Goal: Information Seeking & Learning: Learn about a topic

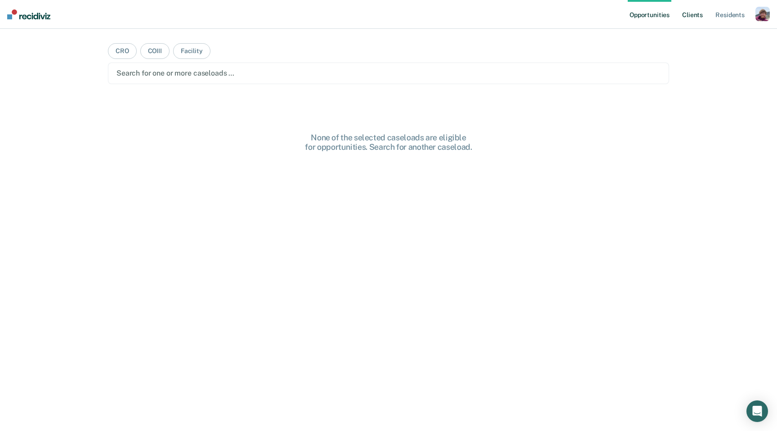
click at [696, 18] on link "Client s" at bounding box center [693, 14] width 24 height 29
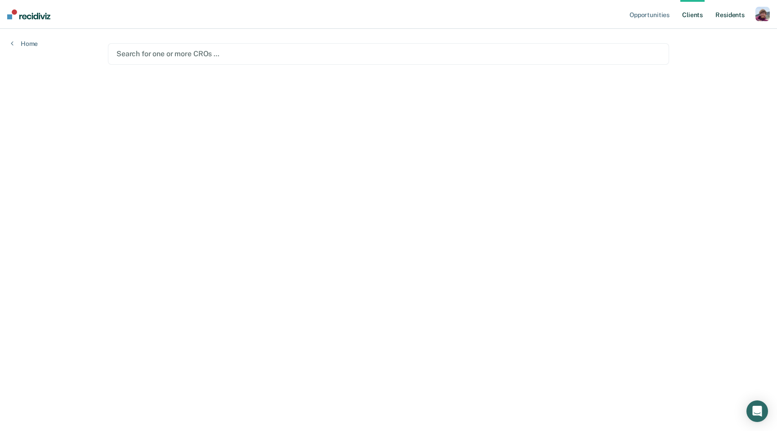
click at [724, 18] on link "Resident s" at bounding box center [730, 14] width 33 height 29
click at [694, 10] on link "Client s" at bounding box center [693, 14] width 24 height 29
click at [650, 11] on link "Opportunities" at bounding box center [650, 14] width 44 height 29
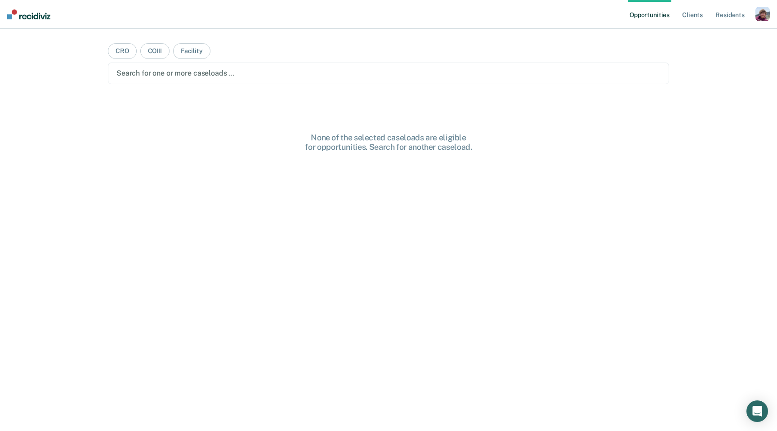
click at [756, 18] on div "button" at bounding box center [763, 14] width 14 height 14
click at [715, 36] on link "Profile" at bounding box center [726, 37] width 72 height 8
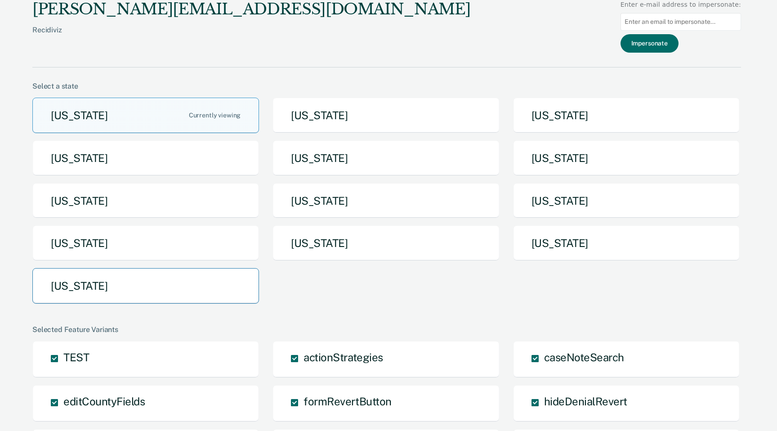
click at [166, 290] on button "[US_STATE]" at bounding box center [145, 286] width 227 height 36
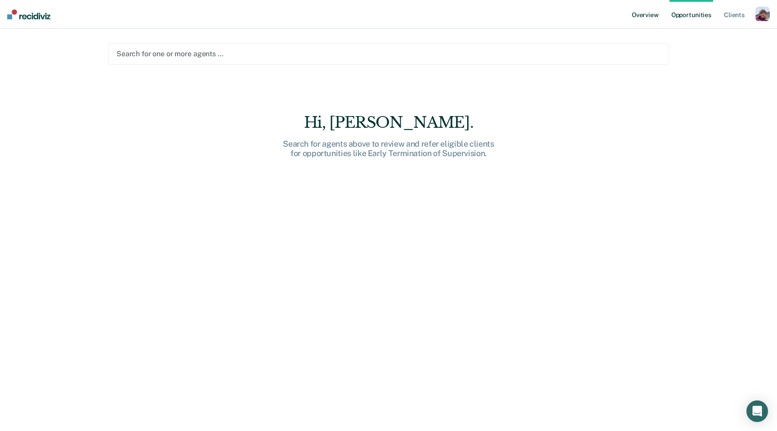
click at [654, 16] on link "Overview" at bounding box center [645, 14] width 31 height 29
